Goal: Task Accomplishment & Management: Complete application form

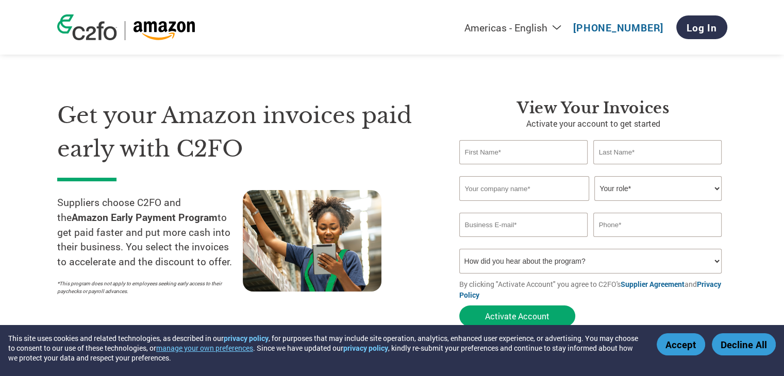
click at [484, 156] on input "text" at bounding box center [523, 152] width 129 height 24
type input "Ramla"
drag, startPoint x: 651, startPoint y: 152, endPoint x: 658, endPoint y: 162, distance: 12.9
click at [651, 152] on input "text" at bounding box center [657, 152] width 129 height 24
type input "Jarrar"
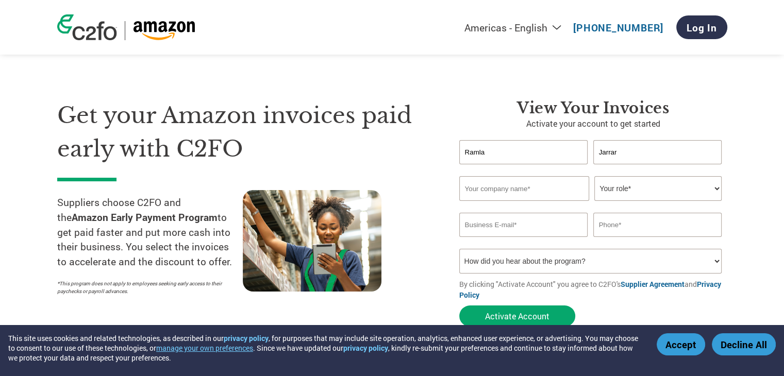
click at [534, 190] on input "text" at bounding box center [524, 188] width 130 height 25
drag, startPoint x: 527, startPoint y: 153, endPoint x: 423, endPoint y: 136, distance: 105.5
click at [423, 136] on div "Get your Amazon invoices paid early with C2FO Suppliers choose C2FO and the Ama…" at bounding box center [392, 195] width 670 height 274
type input "Takoua"
drag, startPoint x: 633, startPoint y: 149, endPoint x: 531, endPoint y: 140, distance: 102.0
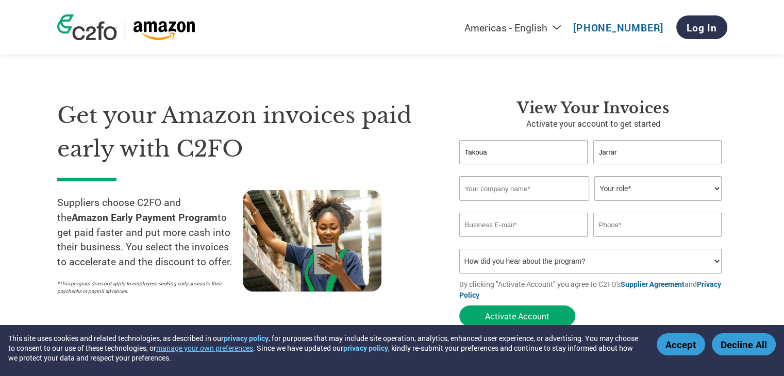
click at [531, 140] on div "Takoua Jarrar" at bounding box center [593, 152] width 268 height 24
type input "Elfaleh"
click at [517, 186] on input "text" at bounding box center [524, 188] width 130 height 25
type input "MASS Analytics Ltd"
click at [625, 189] on select "Your role* CFO Controller Credit Manager Finance Director Treasurer CEO Preside…" at bounding box center [657, 188] width 127 height 25
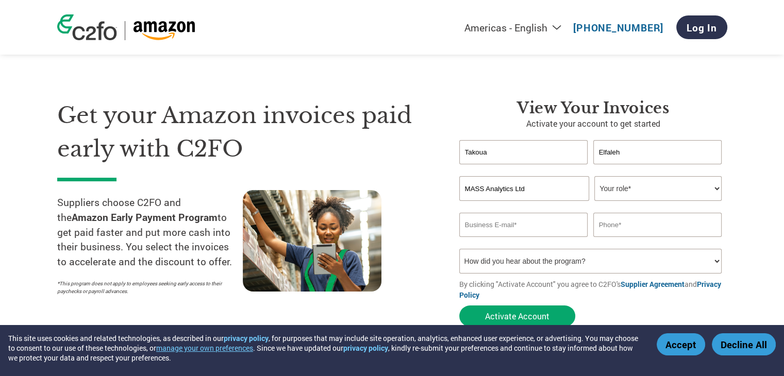
select select "ACCOUNTS_RECEIVABLE"
click at [594, 176] on select "Your role* CFO Controller Credit Manager Finance Director Treasurer CEO Preside…" at bounding box center [657, 188] width 127 height 25
click at [559, 231] on input "email" at bounding box center [523, 225] width 129 height 24
type input "finance@mass-analytics.com"
click at [628, 230] on input "text" at bounding box center [657, 225] width 129 height 24
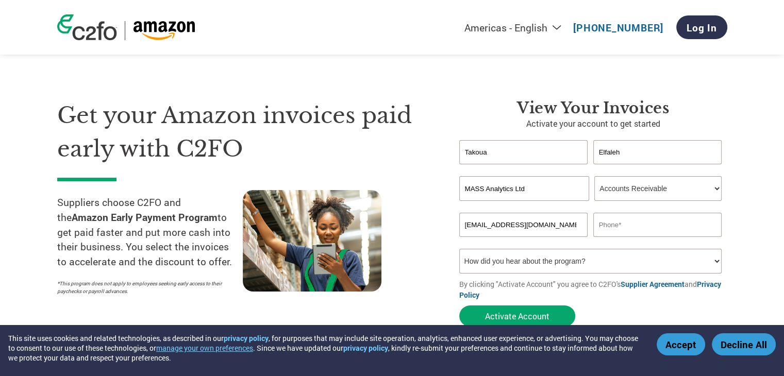
click at [666, 217] on input "text" at bounding box center [657, 225] width 129 height 24
paste input "44 20 8123 2461"
click at [612, 226] on input "+44 20 8123 2461" at bounding box center [657, 225] width 129 height 24
click at [619, 223] on input "+4420 8123 2461" at bounding box center [657, 225] width 129 height 24
click at [637, 225] on input "+44208123 2461" at bounding box center [657, 225] width 129 height 24
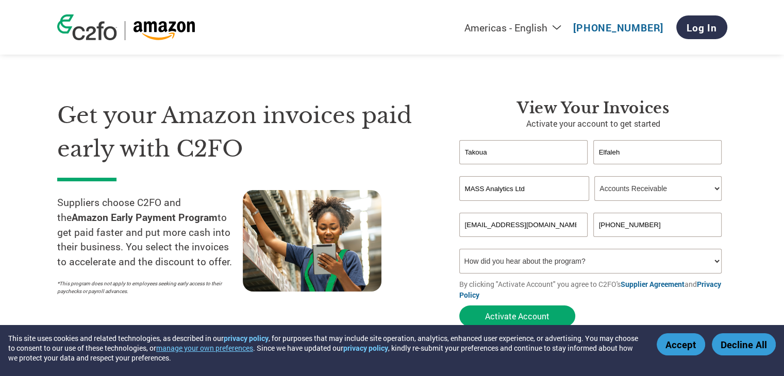
type input "+442081232461"
click at [590, 267] on select "How did you hear about the program? Received a letter Email Social Media Online…" at bounding box center [590, 261] width 263 height 25
select select "Online Search"
click at [459, 249] on select "How did you hear about the program? Received a letter Email Social Media Online…" at bounding box center [590, 261] width 263 height 25
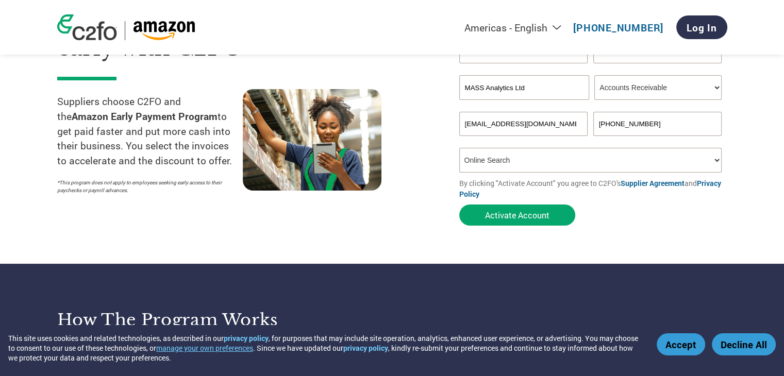
scroll to position [103, 0]
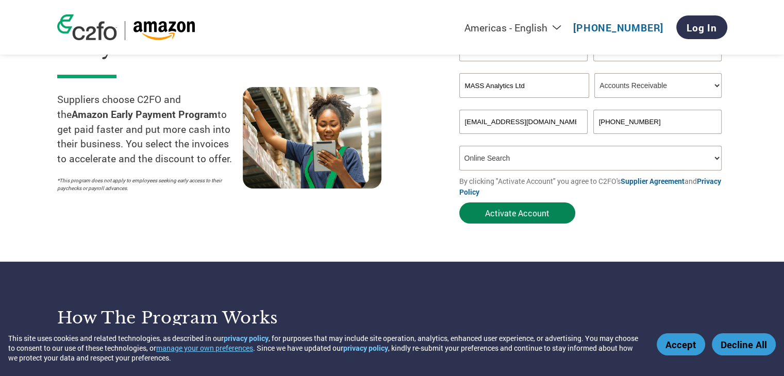
click at [513, 218] on button "Activate Account" at bounding box center [517, 213] width 116 height 21
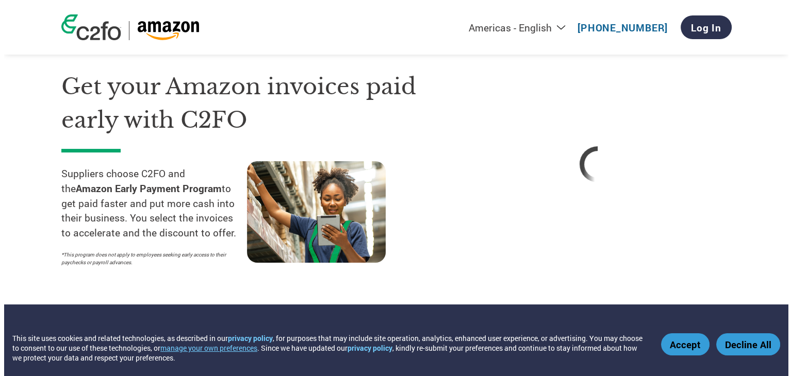
scroll to position [0, 0]
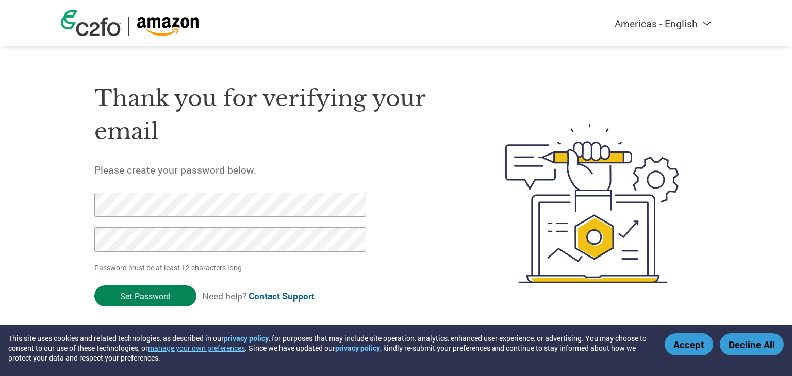
click at [155, 295] on input "Set Password" at bounding box center [145, 296] width 102 height 21
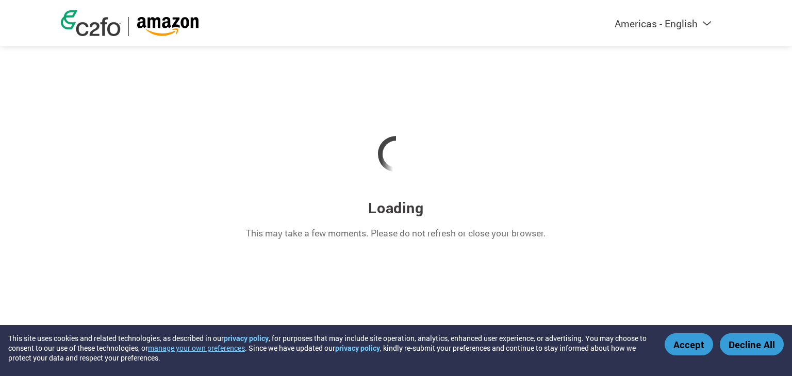
click at [717, 137] on div at bounding box center [396, 154] width 670 height 88
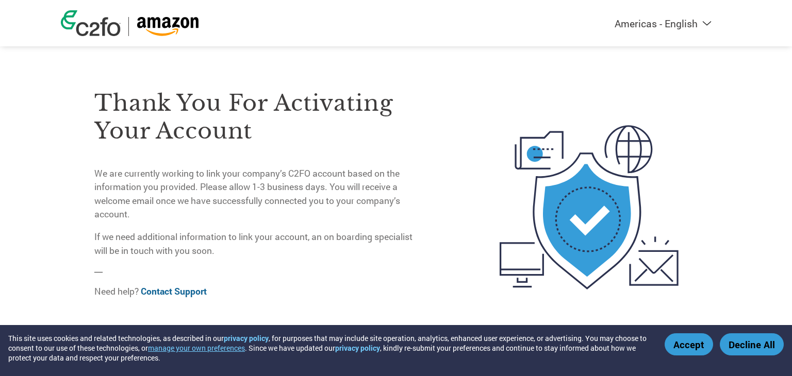
click at [679, 348] on button "Accept" at bounding box center [688, 345] width 48 height 22
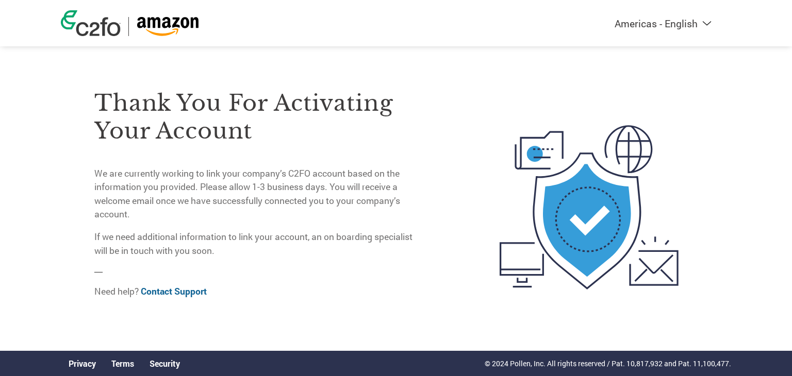
click at [98, 27] on img at bounding box center [91, 23] width 60 height 26
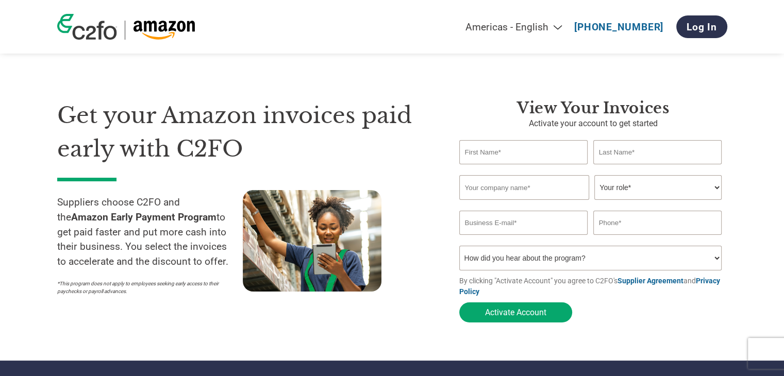
drag, startPoint x: 51, startPoint y: 217, endPoint x: 204, endPoint y: 216, distance: 153.1
click at [204, 216] on section "Get your Amazon invoices paid early with C2FO Suppliers choose C2FO and the Ama…" at bounding box center [392, 201] width 784 height 320
copy strong "Amazon Early Payment Program"
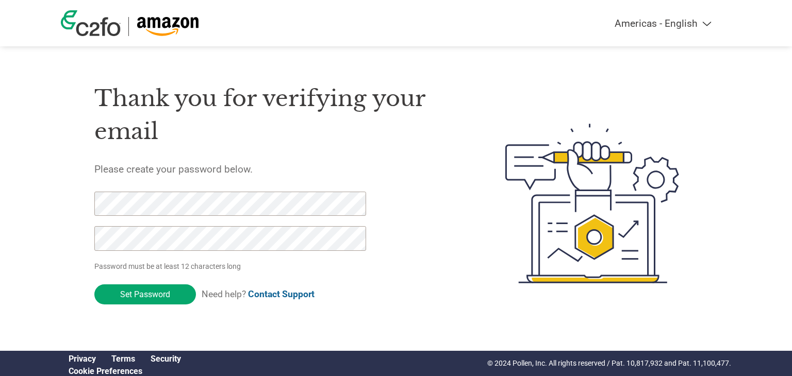
click at [111, 22] on img at bounding box center [91, 23] width 60 height 26
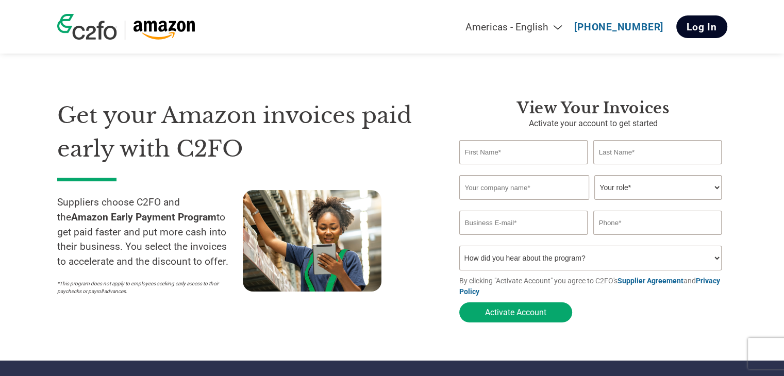
click at [689, 29] on link "Log In" at bounding box center [701, 26] width 51 height 23
click at [517, 151] on input "text" at bounding box center [523, 152] width 129 height 24
type input "Ramla"
click at [617, 151] on input "text" at bounding box center [657, 152] width 129 height 24
type input "Jarrar"
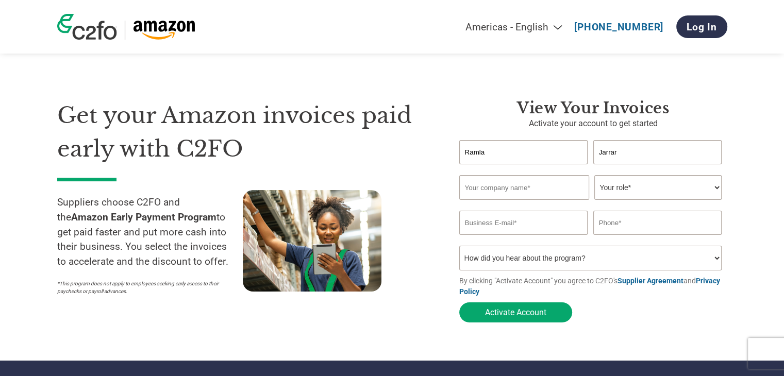
click at [536, 189] on input "text" at bounding box center [524, 187] width 130 height 25
type input "MASS Analytics Ltd"
click at [600, 190] on select "Your role* CFO Controller Credit Manager Finance Director Treasurer CEO Preside…" at bounding box center [657, 187] width 127 height 25
select select "PRESIDENT"
click at [594, 176] on select "Your role* CFO Controller Credit Manager Finance Director Treasurer CEO Preside…" at bounding box center [657, 187] width 127 height 25
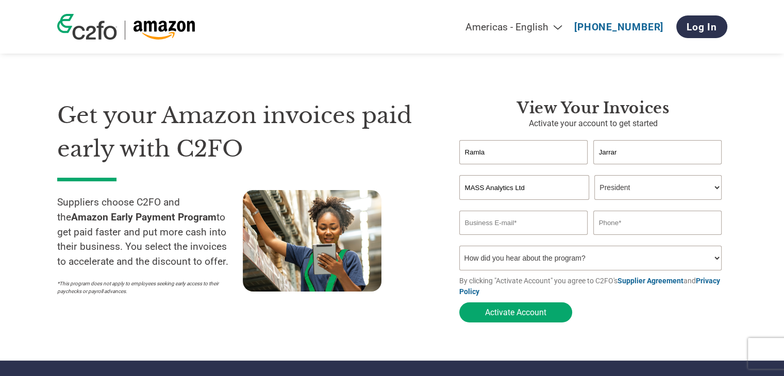
click at [538, 223] on input "email" at bounding box center [523, 223] width 129 height 24
click at [536, 224] on input "email" at bounding box center [523, 223] width 129 height 24
paste input "ramla.jarrar@mass-analytics.com"
type input "ramla.jarrar@mass-analytics.com"
click at [648, 226] on input "text" at bounding box center [657, 223] width 129 height 24
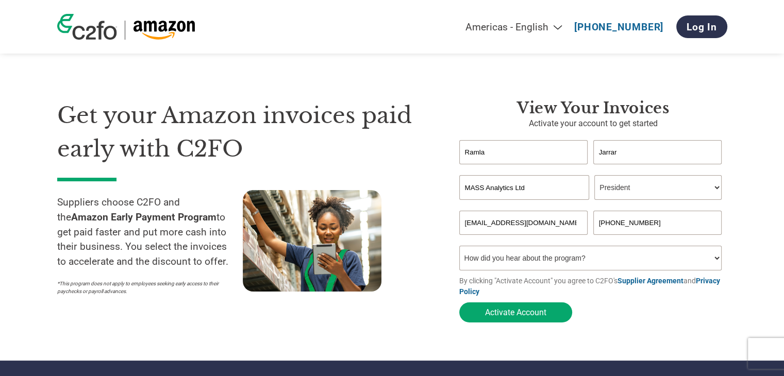
type input "+447909690849"
click at [637, 257] on select "How did you hear about the program? Received a letter Email Social Media Online…" at bounding box center [590, 258] width 263 height 25
select select "Online Search"
click at [459, 248] on select "How did you hear about the program? Received a letter Email Social Media Online…" at bounding box center [590, 258] width 263 height 25
click at [645, 324] on form "Ramla Jarrar Invalid first name or first name is too long Invalid last name or …" at bounding box center [593, 234] width 268 height 188
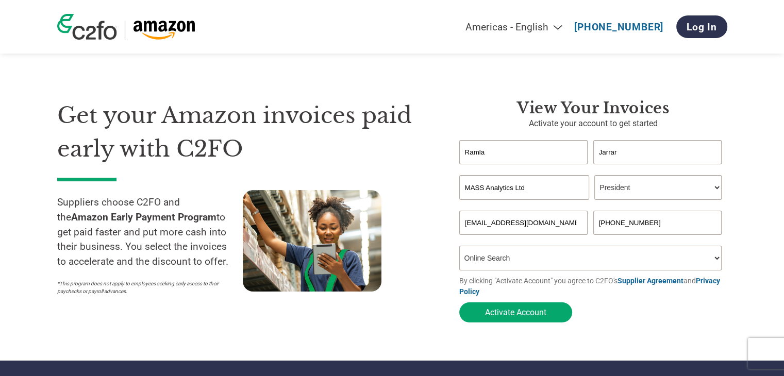
click at [745, 230] on section "Get your Amazon invoices paid early with C2FO Suppliers choose C2FO and the Ama…" at bounding box center [392, 201] width 784 height 320
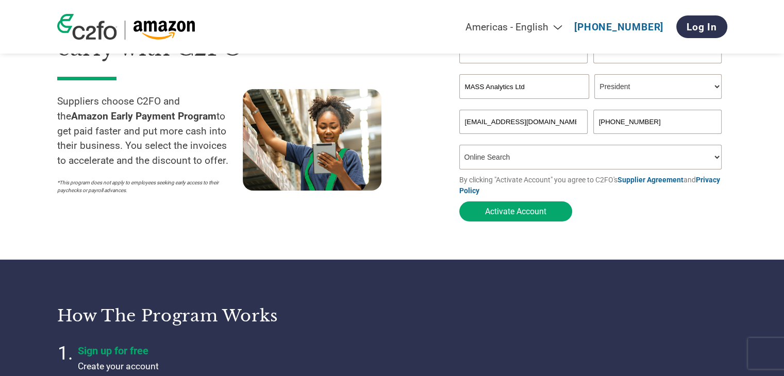
scroll to position [103, 0]
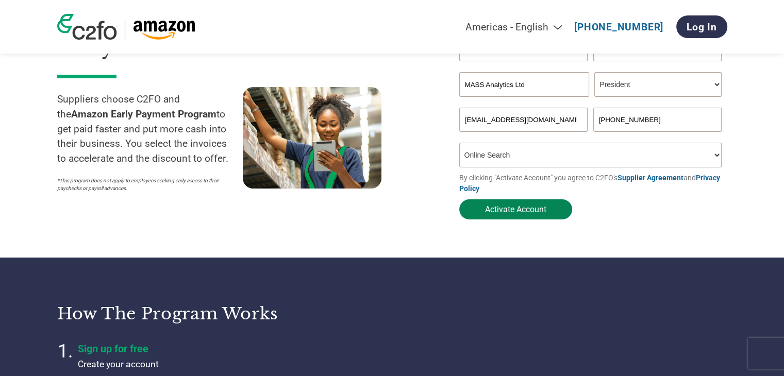
click at [535, 217] on button "Activate Account" at bounding box center [515, 209] width 113 height 20
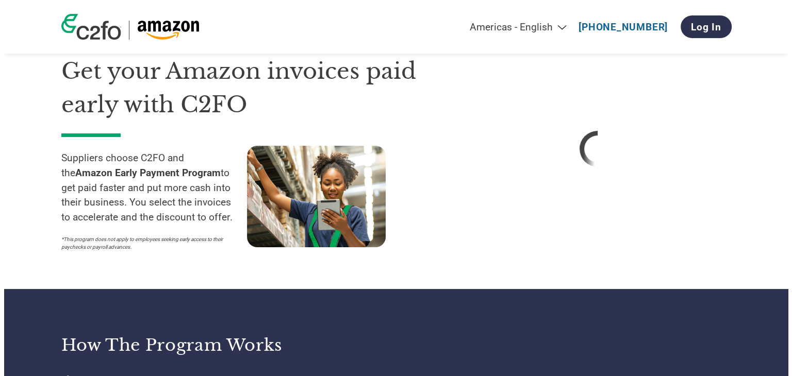
scroll to position [0, 0]
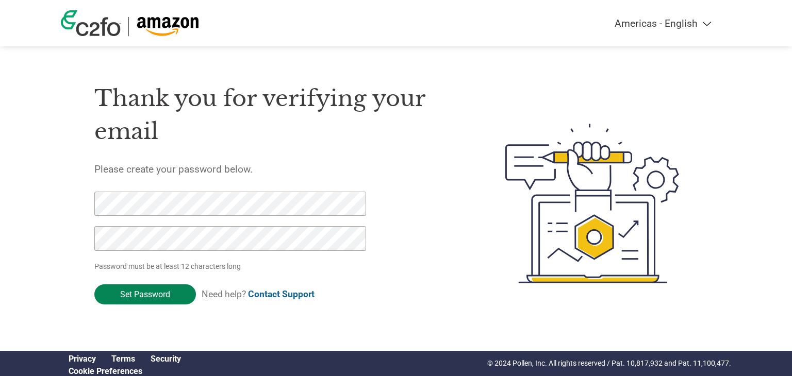
click at [125, 295] on input "Set Password" at bounding box center [145, 295] width 102 height 20
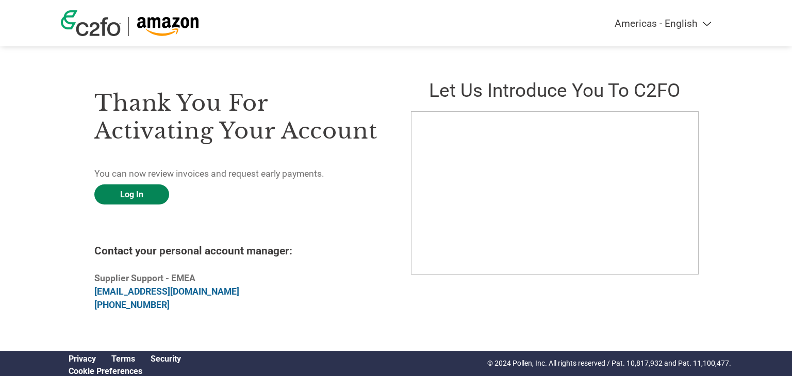
click at [146, 198] on link "Log In" at bounding box center [131, 195] width 75 height 20
